Goal: Check status: Check status

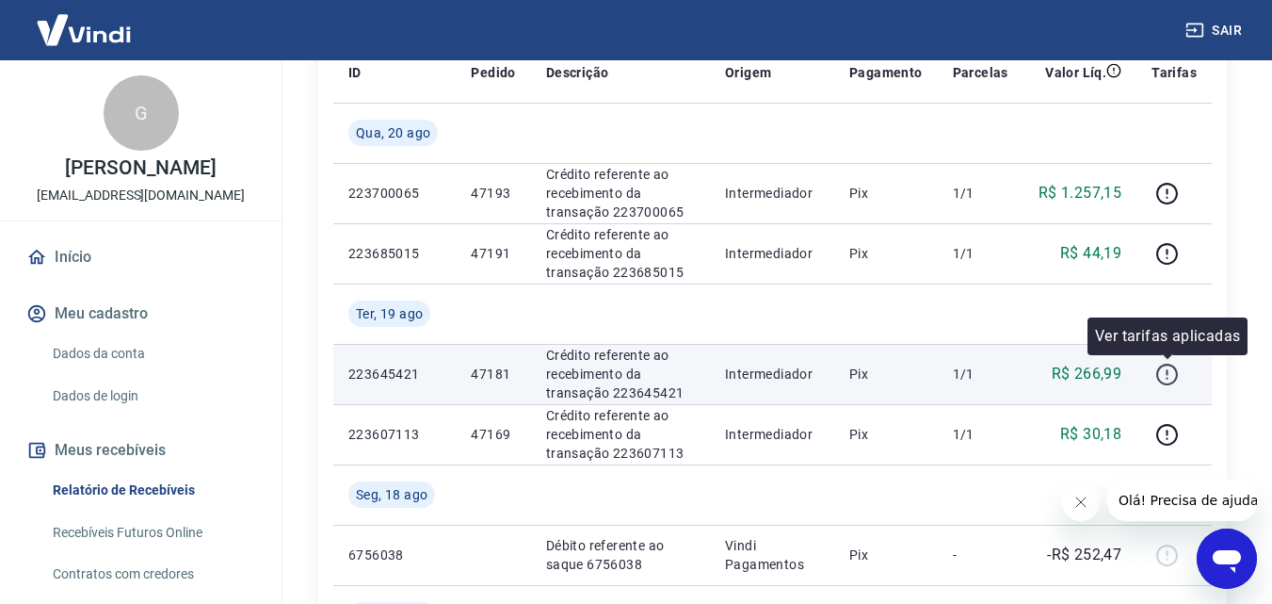
click at [1175, 374] on icon "button" at bounding box center [1167, 375] width 24 height 24
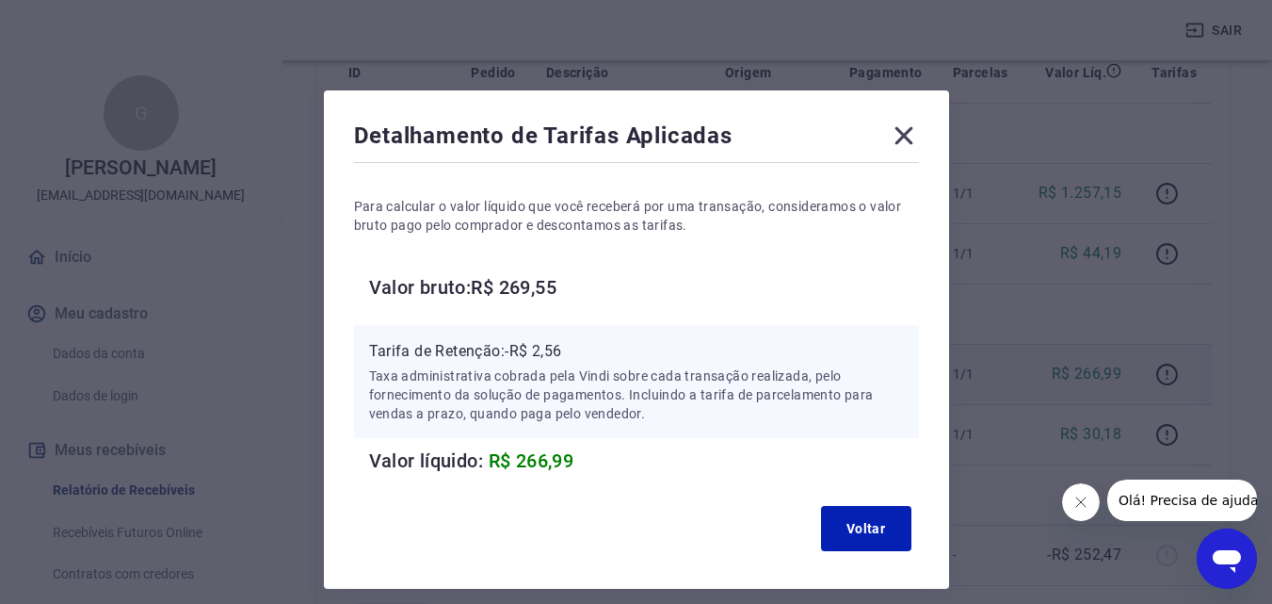
click at [897, 133] on icon at bounding box center [904, 136] width 30 height 30
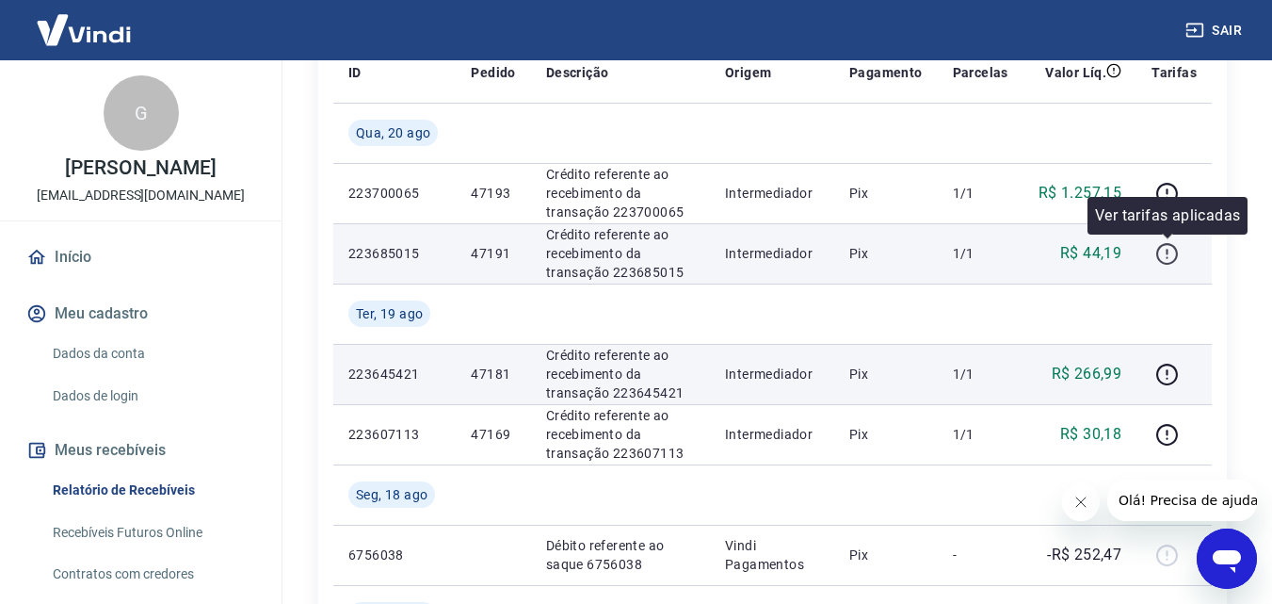
click at [1166, 254] on icon "button" at bounding box center [1167, 254] width 24 height 24
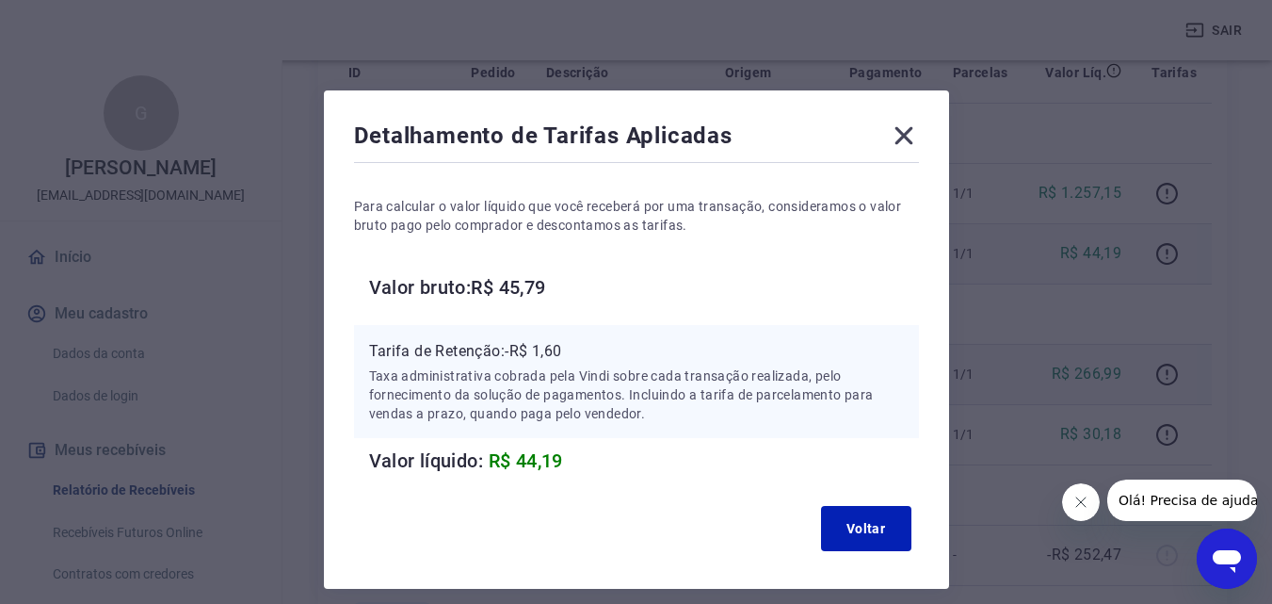
click at [1166, 253] on div "Detalhamento de Tarifas Aplicadas Para calcular o valor líquido que você recebe…" at bounding box center [636, 302] width 1272 height 604
click at [900, 134] on icon at bounding box center [904, 136] width 18 height 18
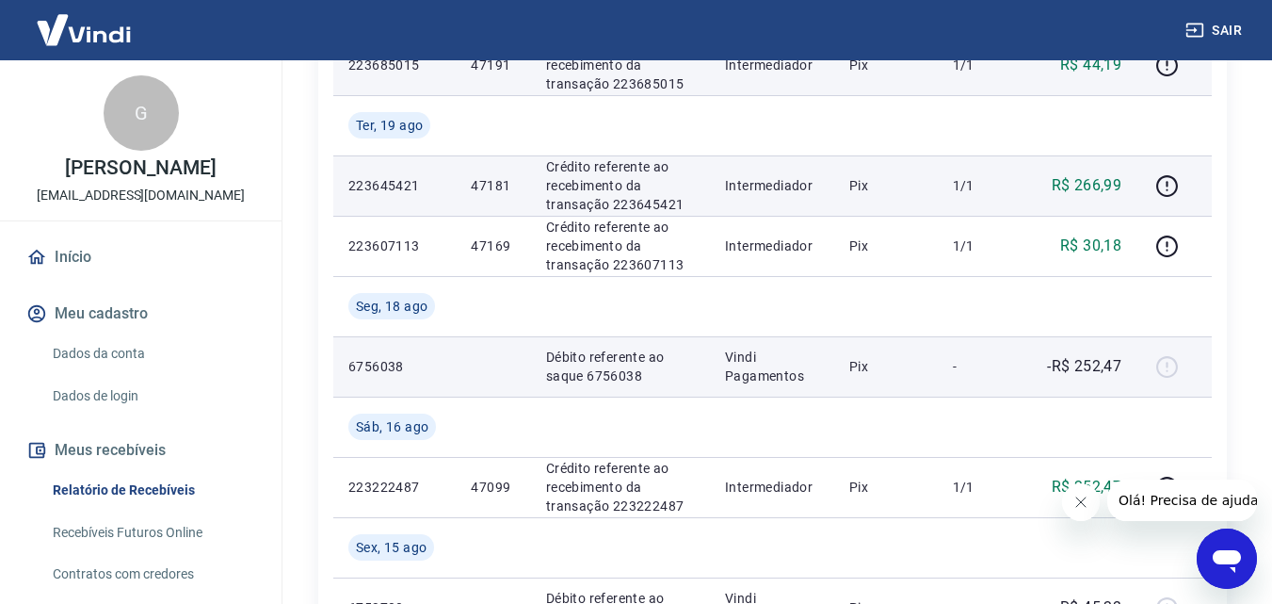
scroll to position [377, 0]
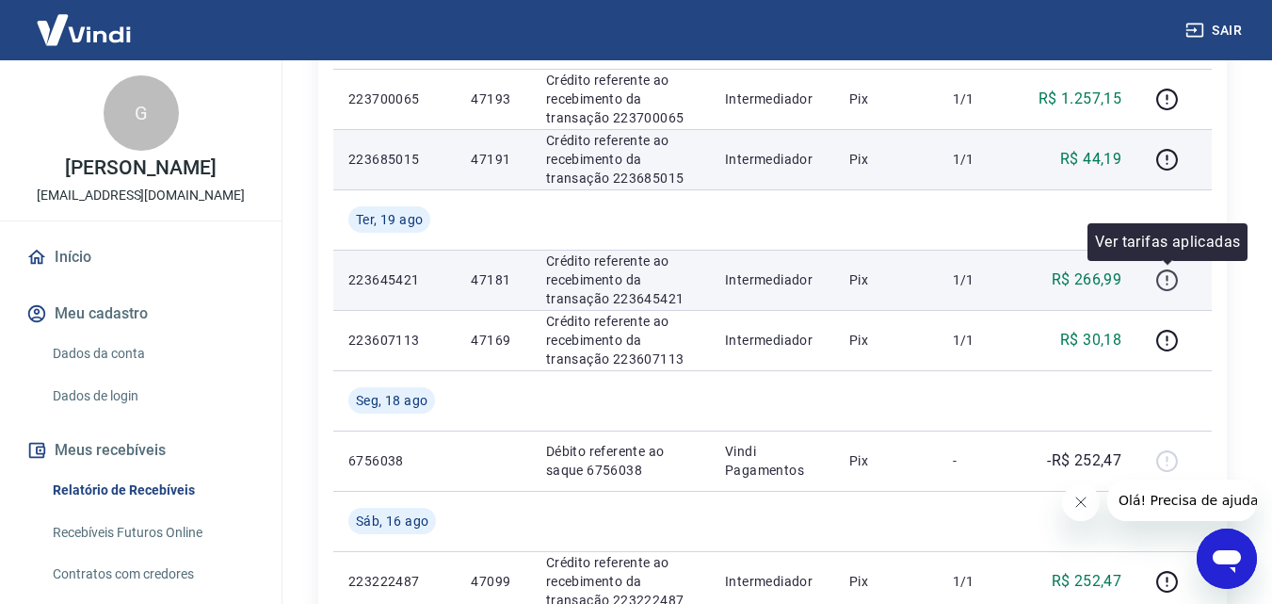
click at [1173, 286] on icon "button" at bounding box center [1167, 280] width 24 height 24
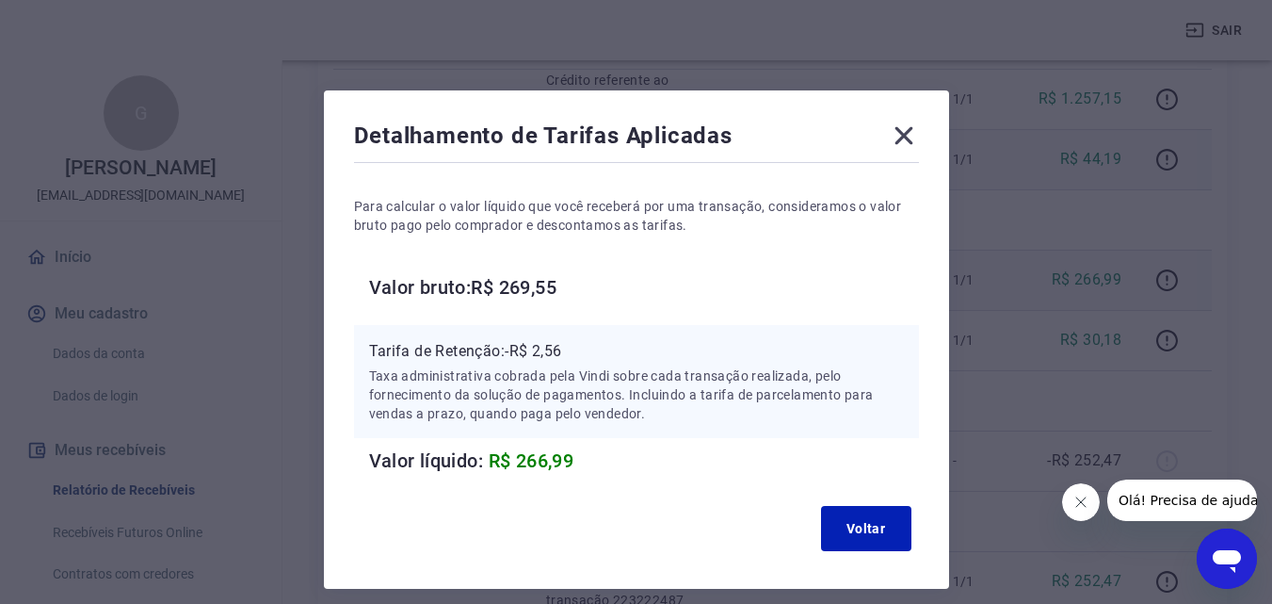
click at [908, 136] on icon at bounding box center [904, 136] width 30 height 30
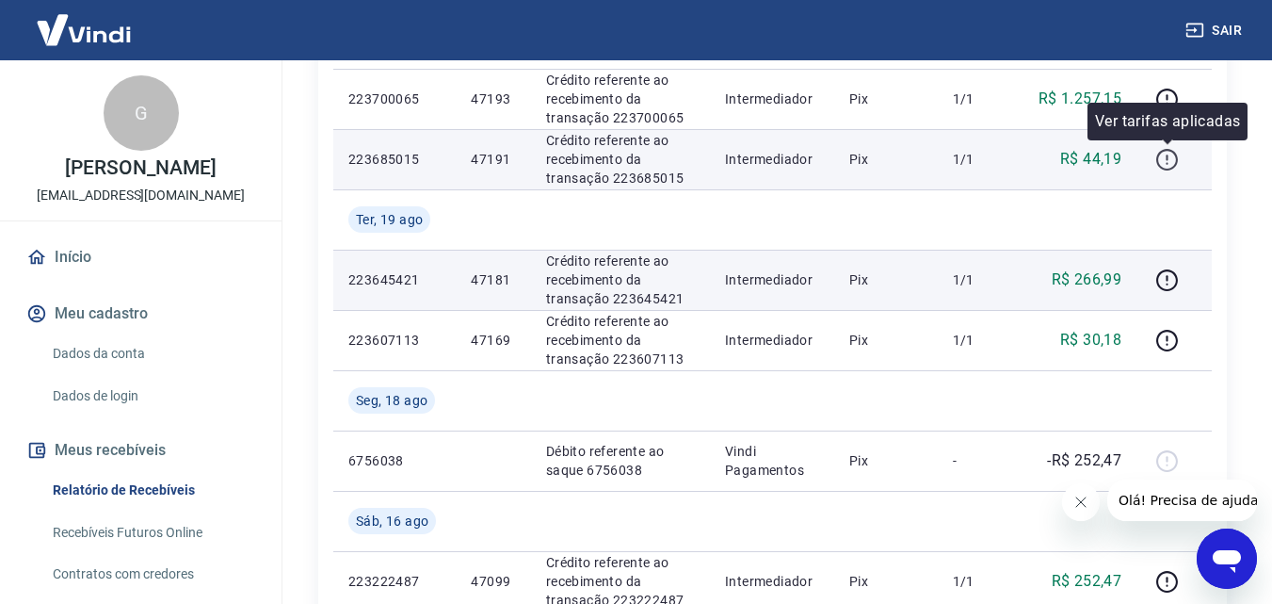
click at [1172, 158] on icon "button" at bounding box center [1167, 160] width 24 height 24
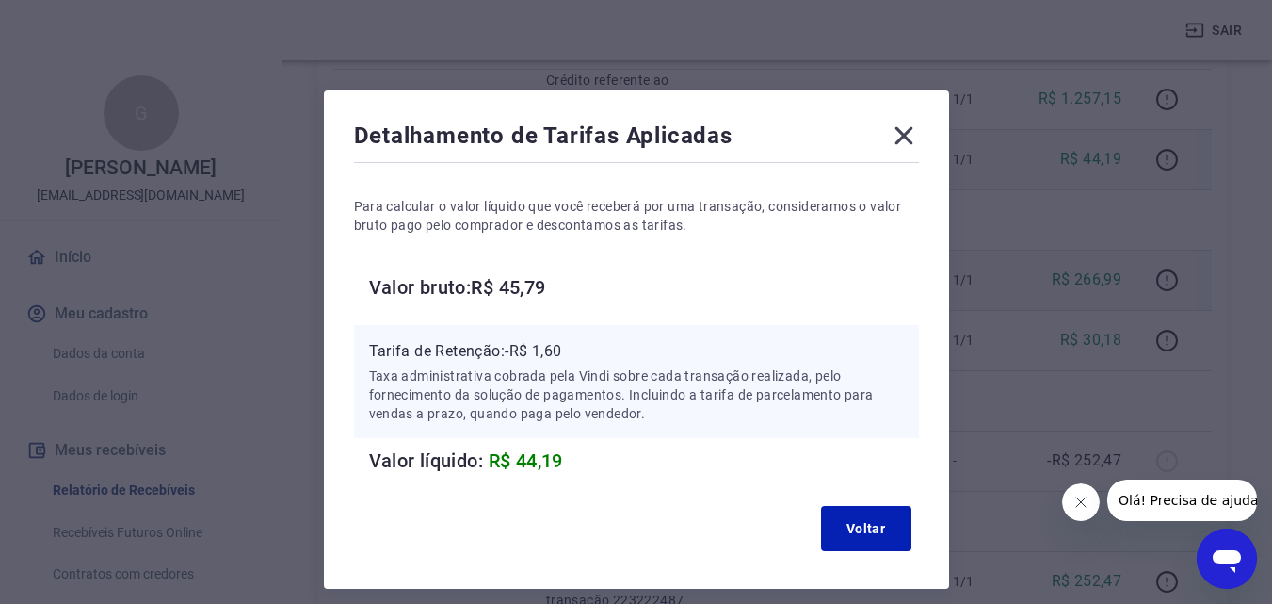
click at [902, 139] on icon at bounding box center [904, 136] width 30 height 30
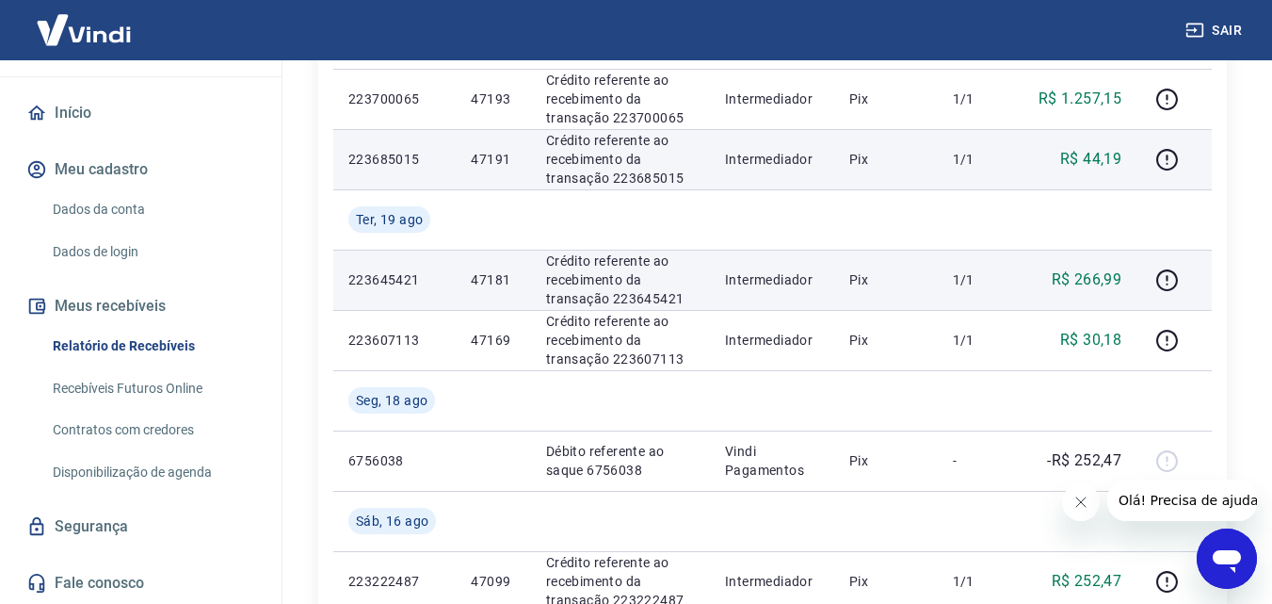
click at [1079, 509] on button "Fechar mensagem da empresa" at bounding box center [1080, 502] width 38 height 38
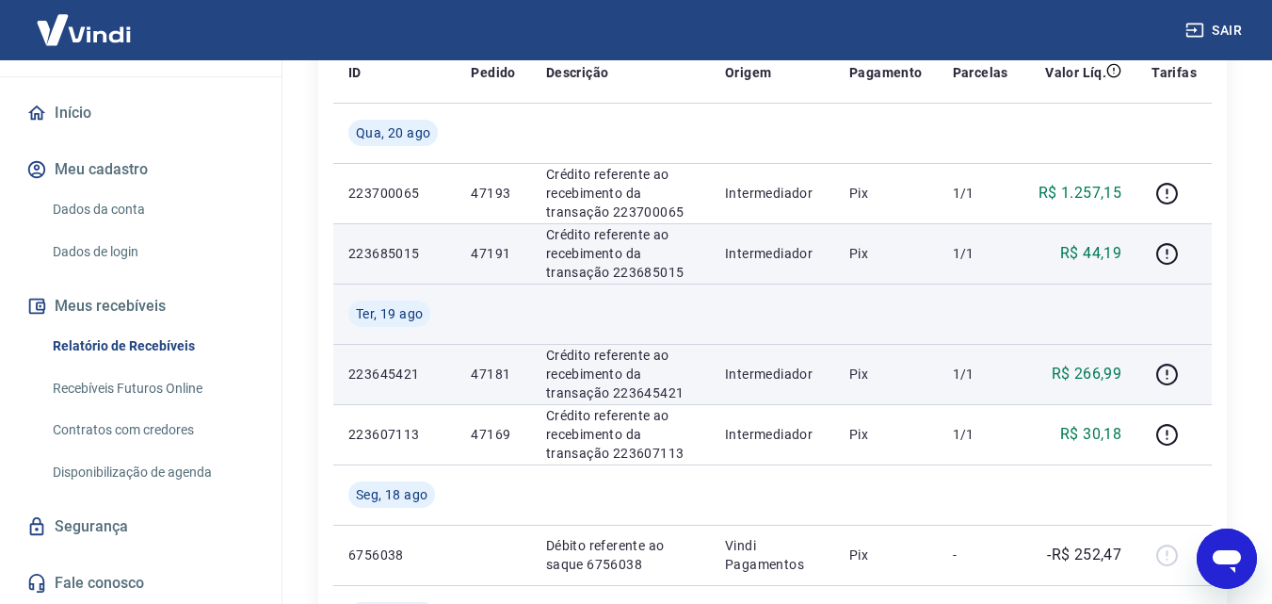
scroll to position [471, 0]
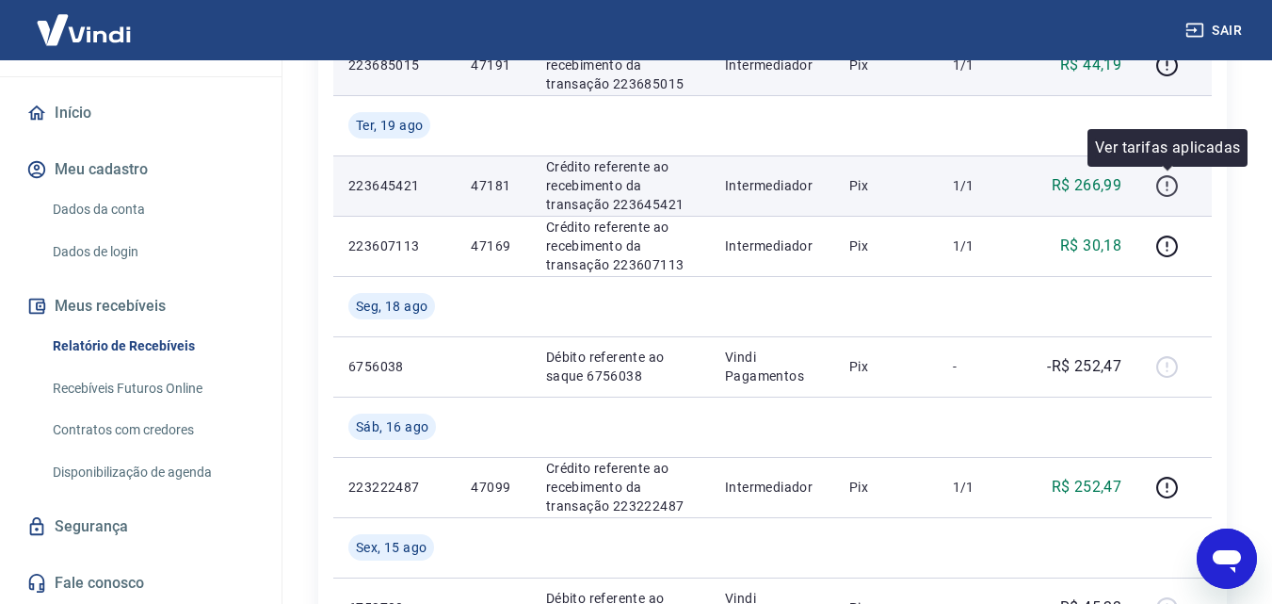
click at [1168, 189] on icon "button" at bounding box center [1167, 189] width 2 height 2
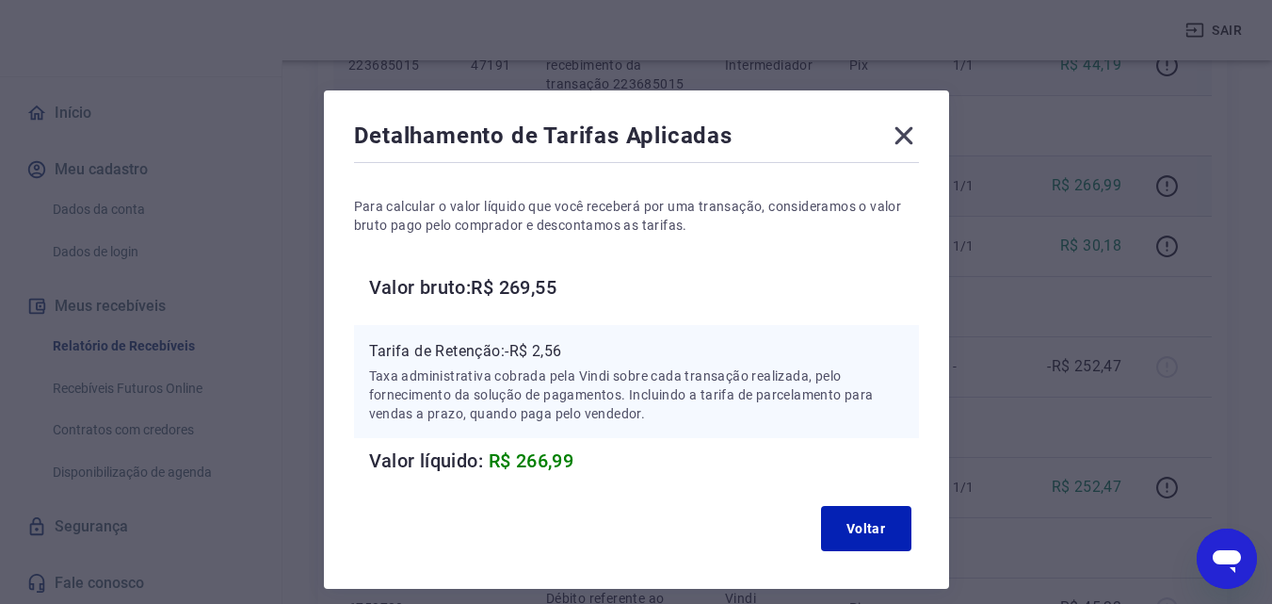
drag, startPoint x: 903, startPoint y: 141, endPoint x: 875, endPoint y: 202, distance: 66.6
click at [899, 141] on icon at bounding box center [904, 136] width 30 height 30
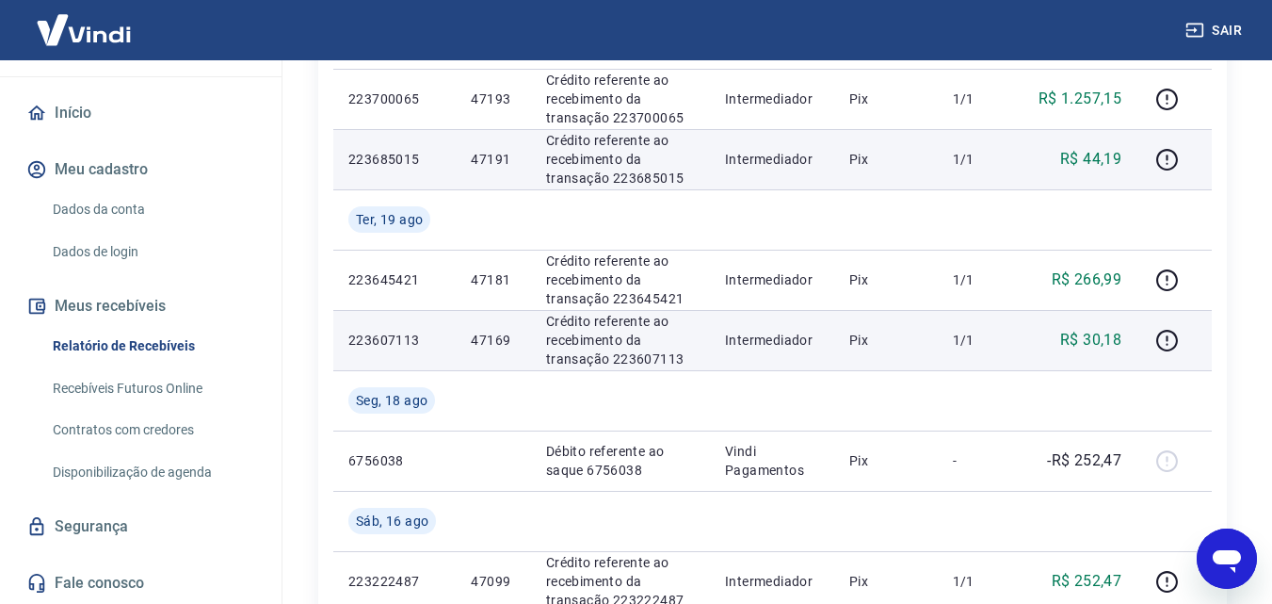
scroll to position [283, 0]
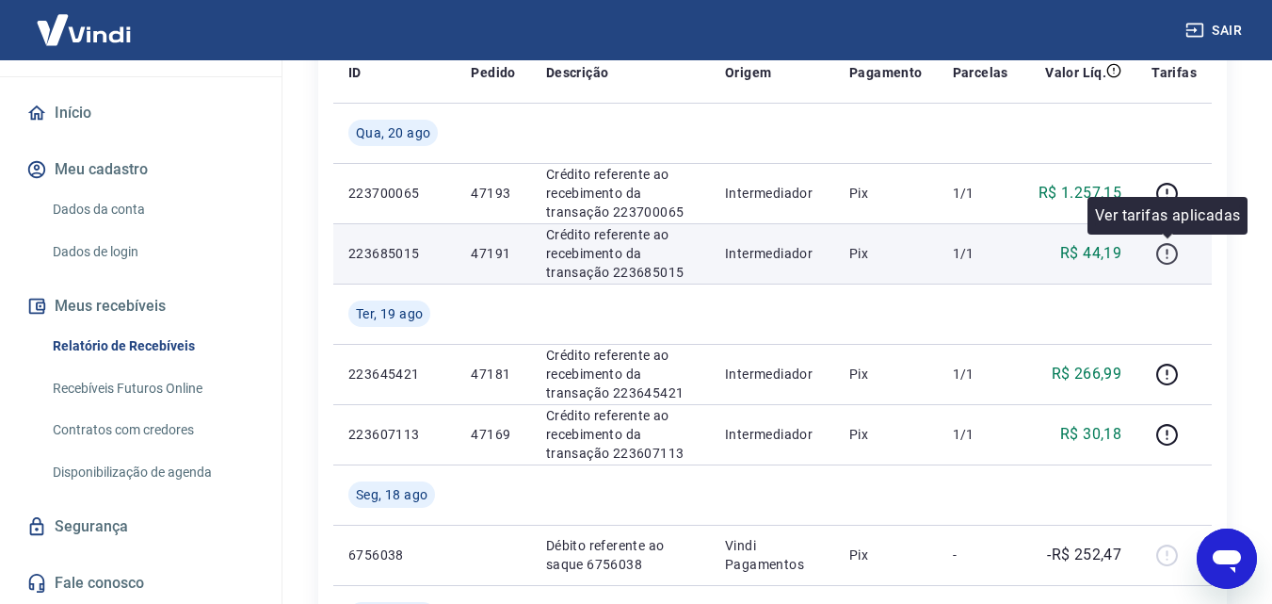
click at [1175, 247] on icon "button" at bounding box center [1167, 254] width 22 height 22
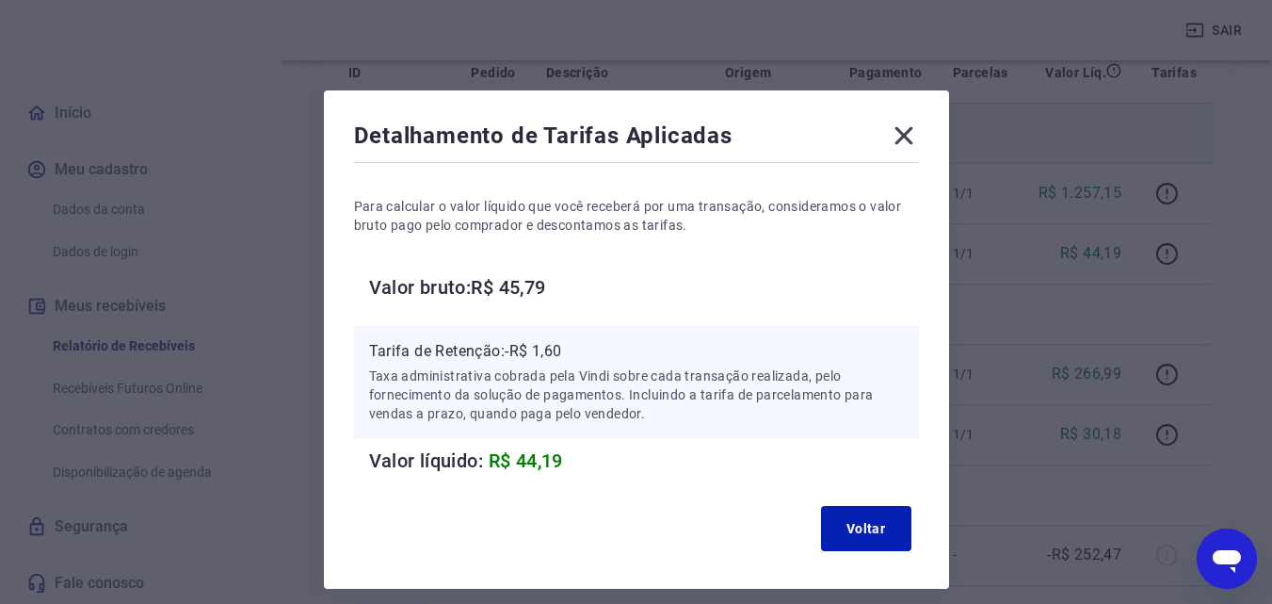
click at [906, 128] on icon at bounding box center [904, 136] width 30 height 30
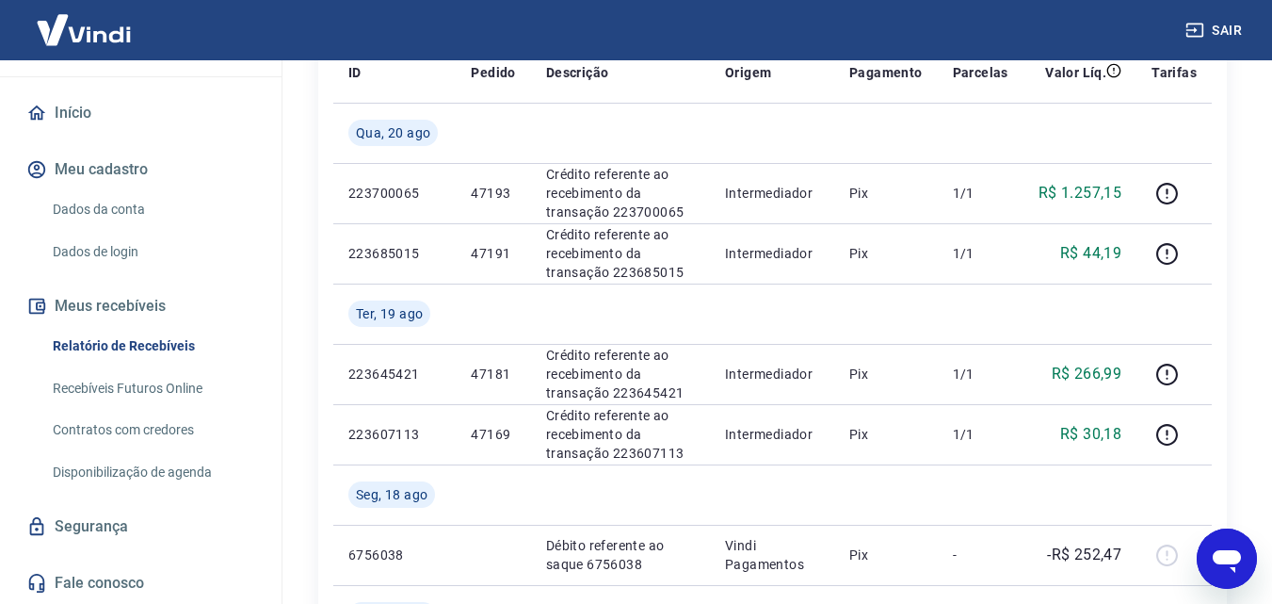
click at [66, 114] on link "Início" at bounding box center [141, 112] width 236 height 41
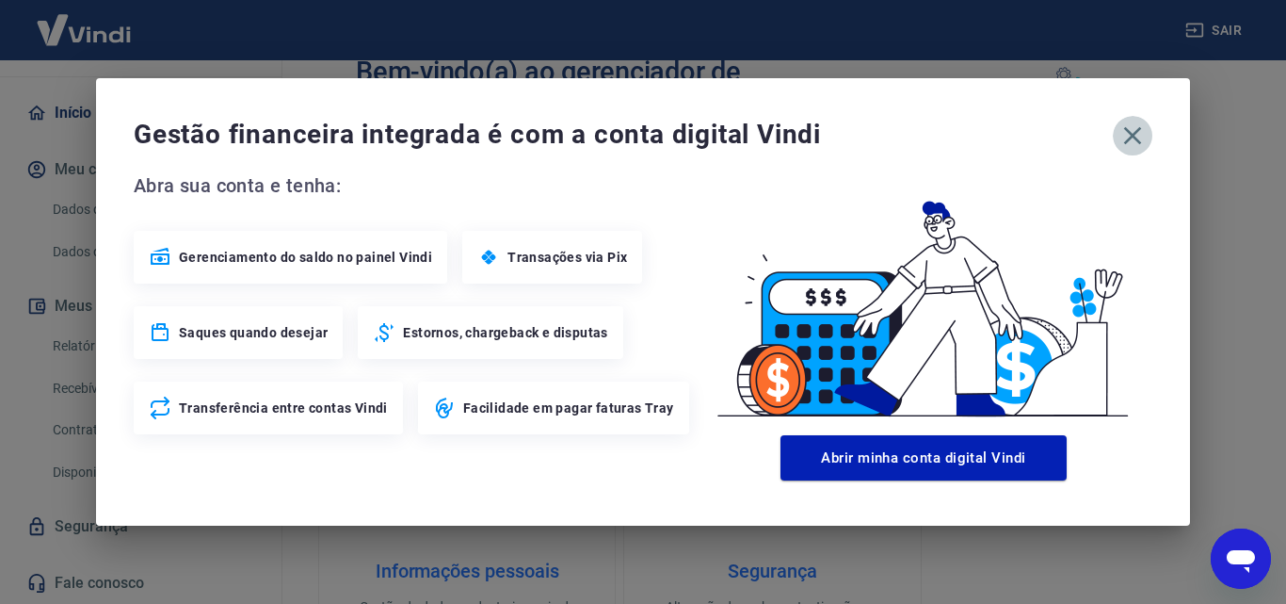
drag, startPoint x: 1137, startPoint y: 134, endPoint x: 1140, endPoint y: 274, distance: 140.4
click at [1135, 133] on icon "button" at bounding box center [1133, 136] width 30 height 30
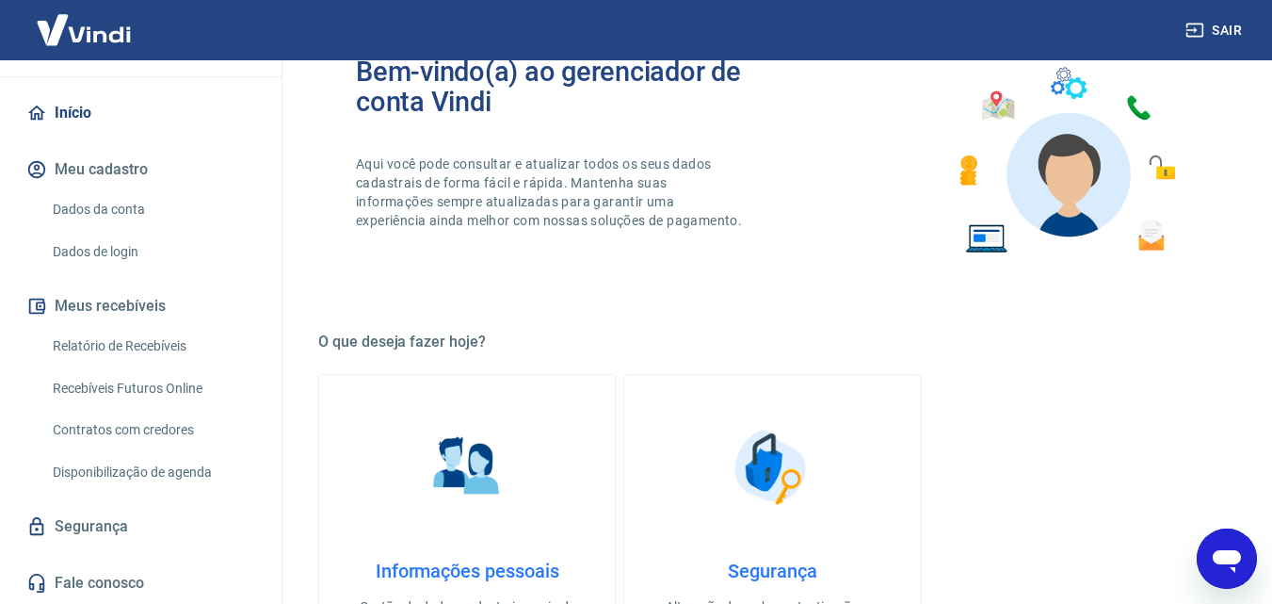
click at [68, 110] on link "Início" at bounding box center [141, 112] width 236 height 41
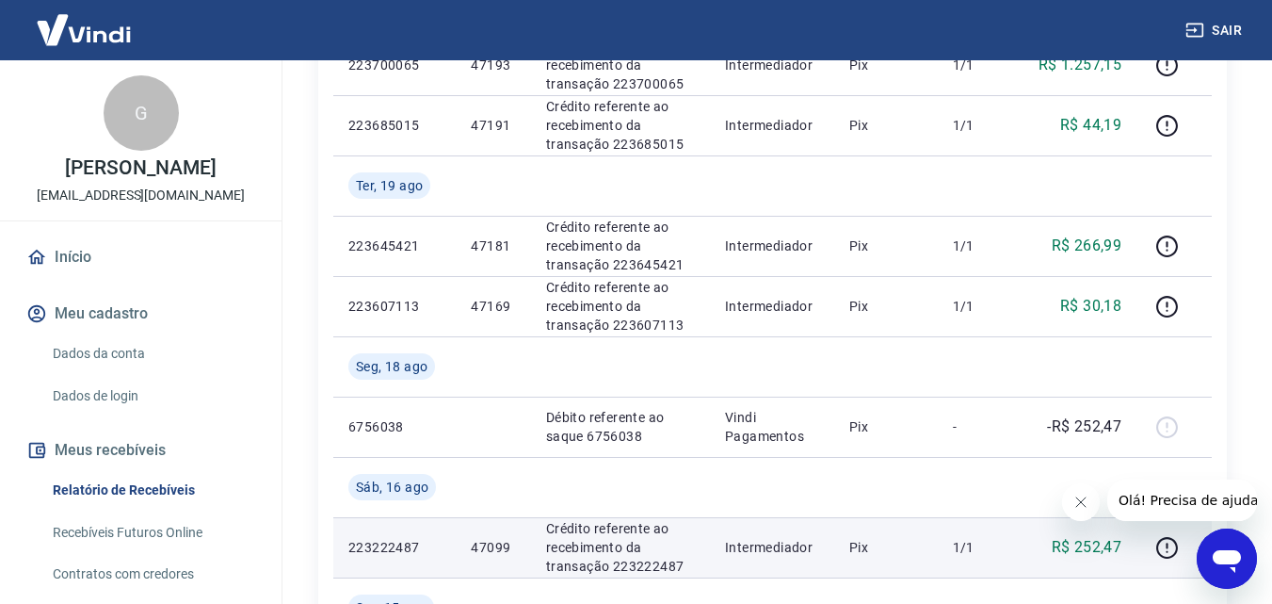
scroll to position [377, 0]
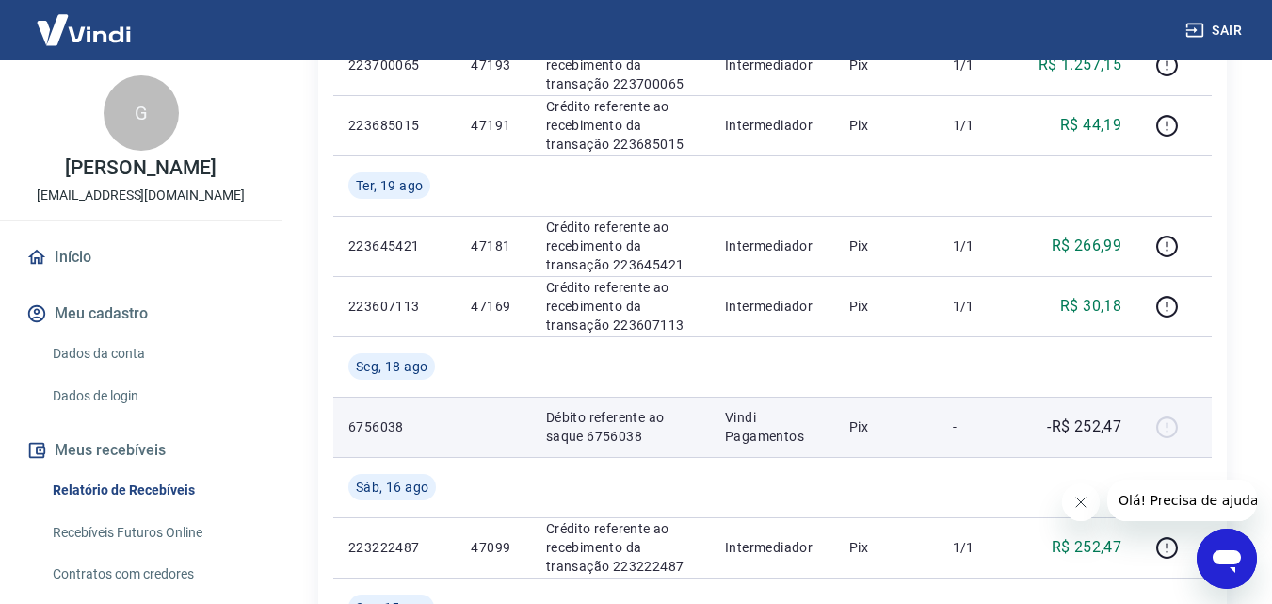
scroll to position [659, 0]
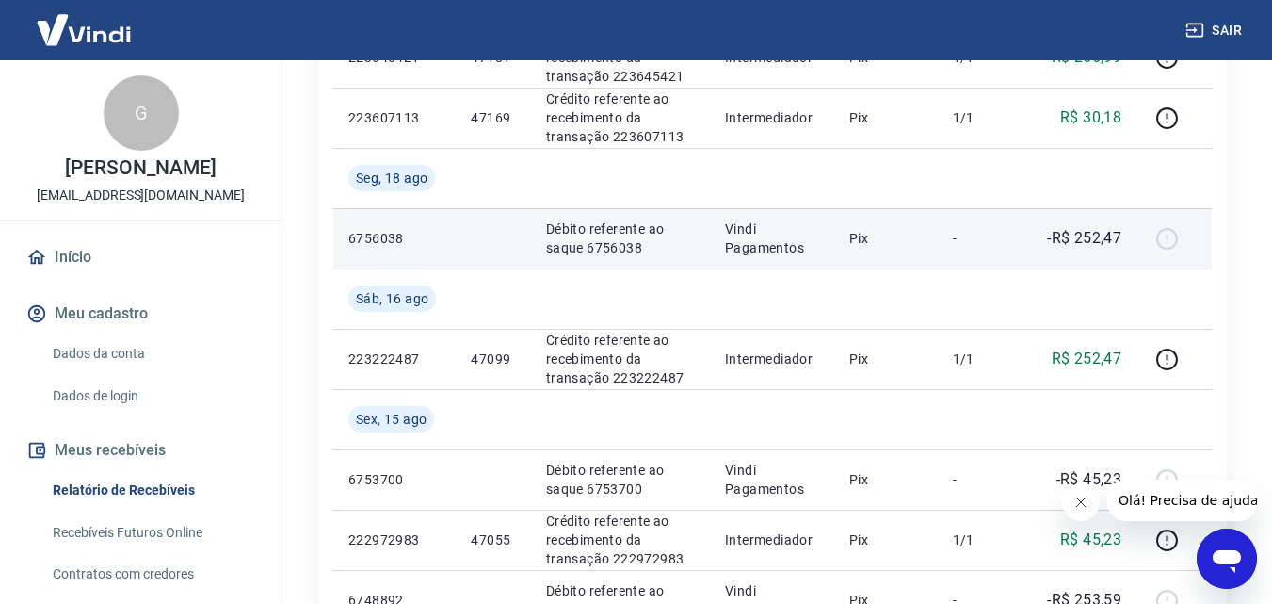
click at [1167, 243] on div at bounding box center [1174, 238] width 45 height 30
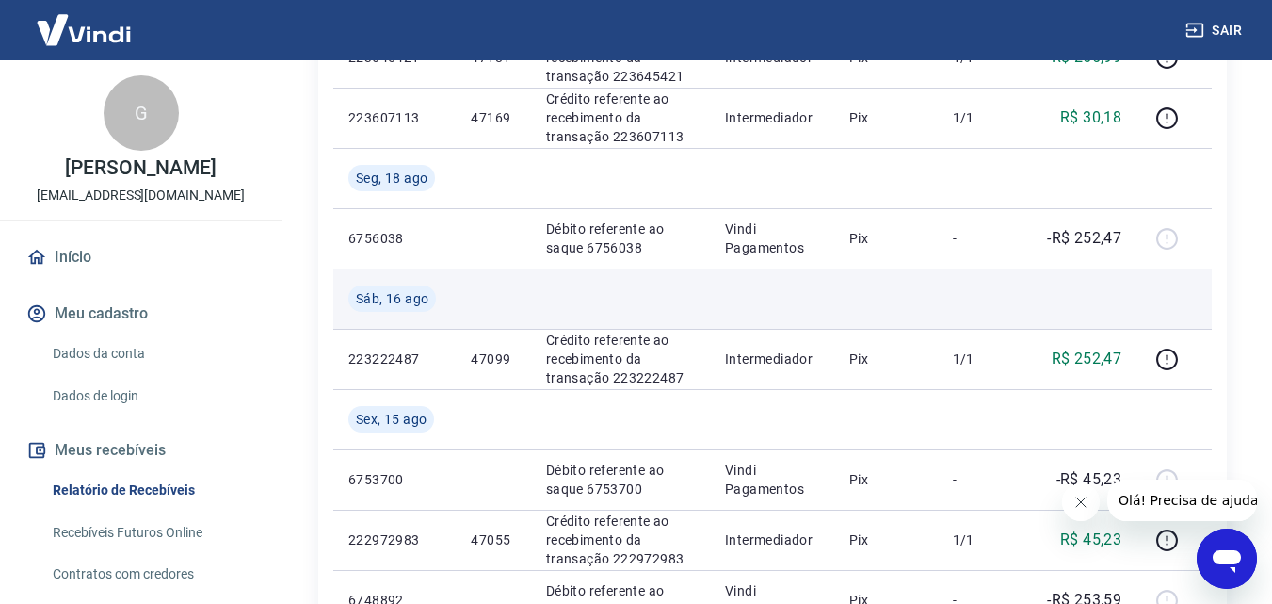
scroll to position [565, 0]
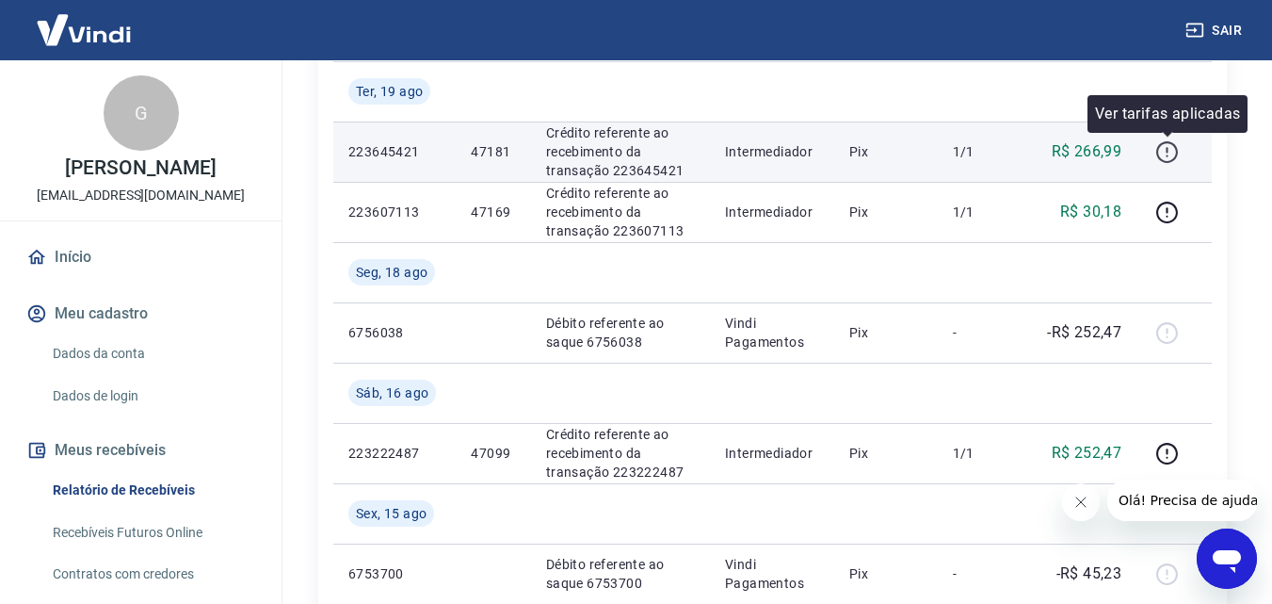
click at [1171, 150] on icon "button" at bounding box center [1167, 152] width 24 height 24
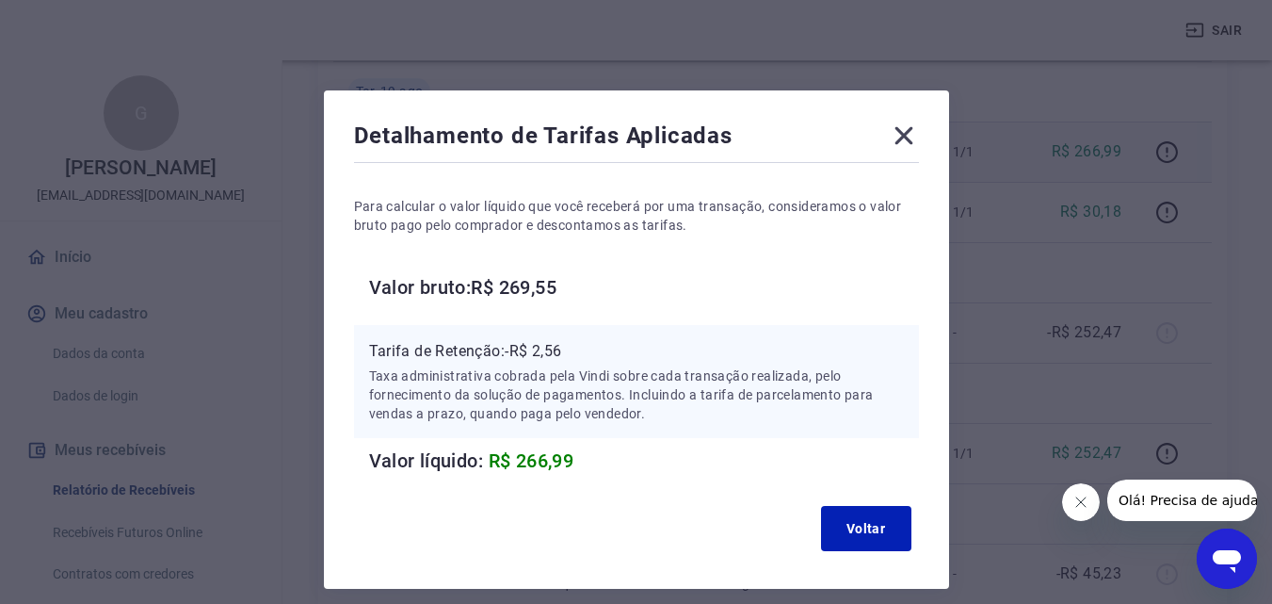
click at [905, 138] on icon at bounding box center [904, 136] width 18 height 18
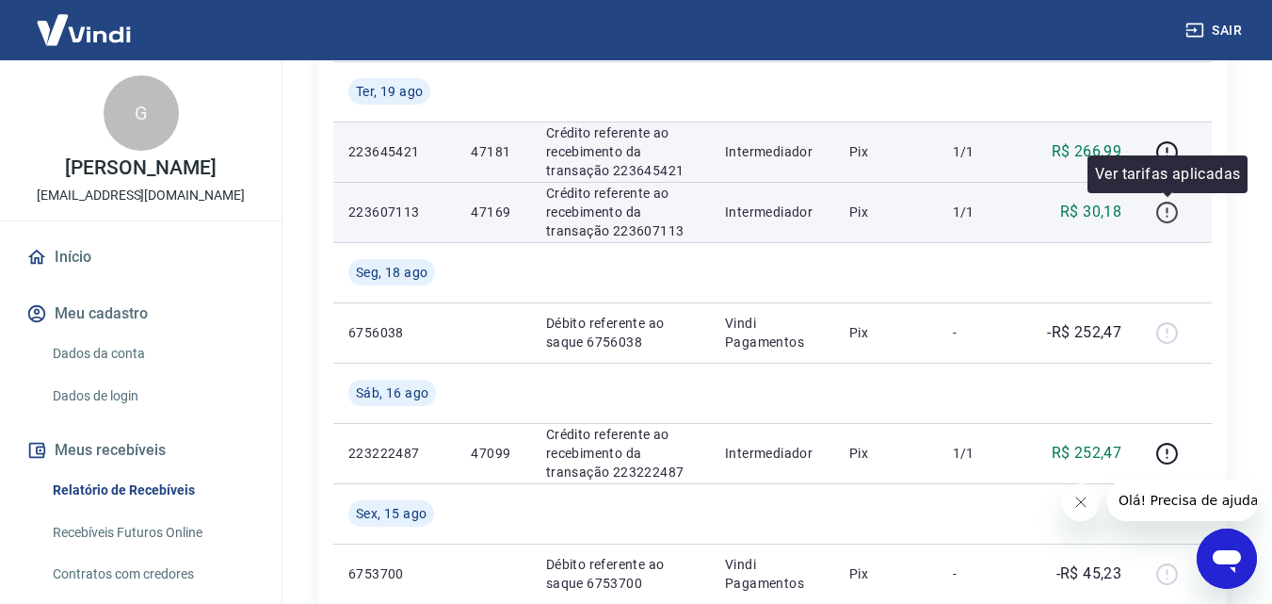
click at [1161, 218] on icon "button" at bounding box center [1167, 213] width 22 height 22
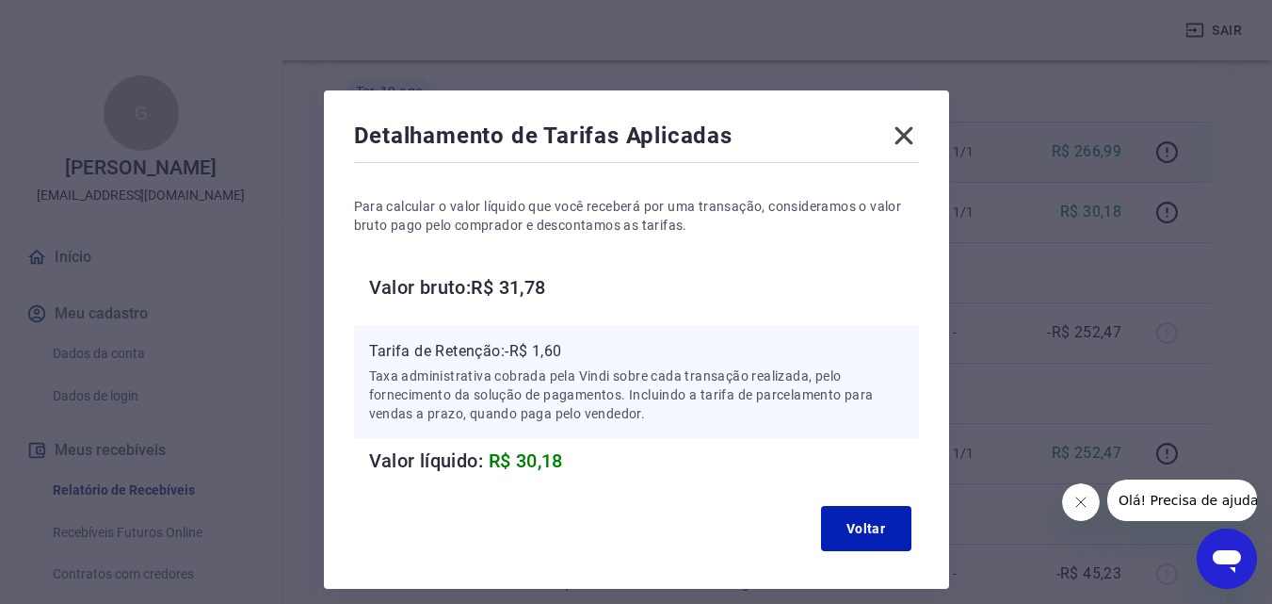
drag, startPoint x: 908, startPoint y: 137, endPoint x: 907, endPoint y: 149, distance: 11.3
click at [908, 137] on icon at bounding box center [904, 136] width 30 height 30
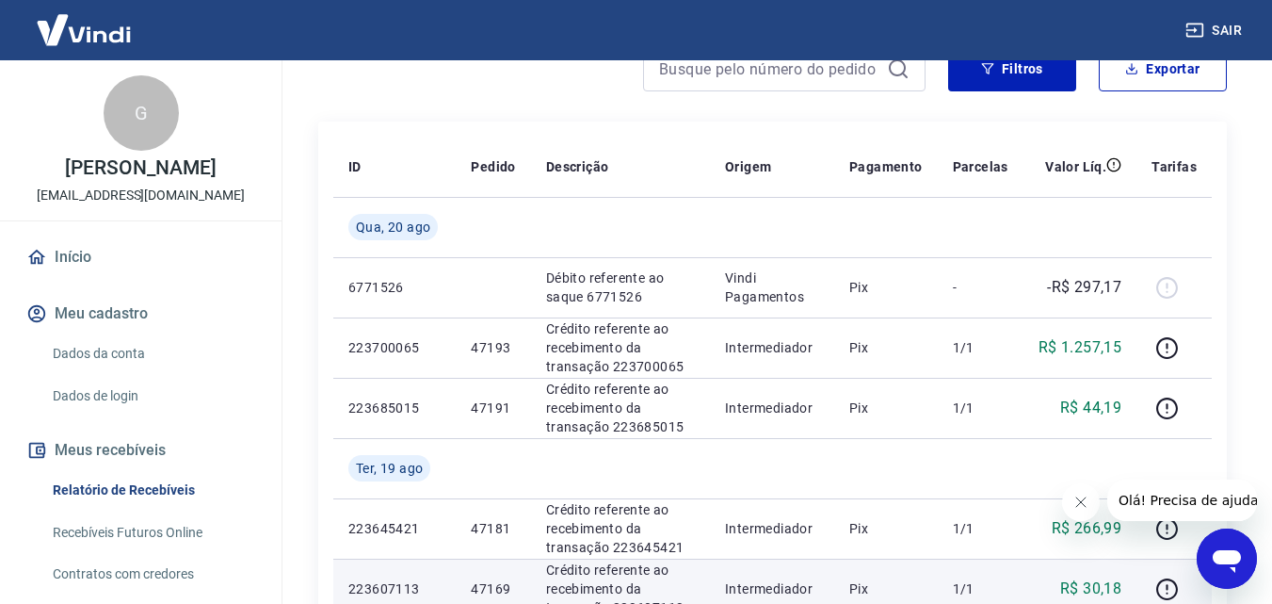
scroll to position [0, 0]
